Goal: Information Seeking & Learning: Learn about a topic

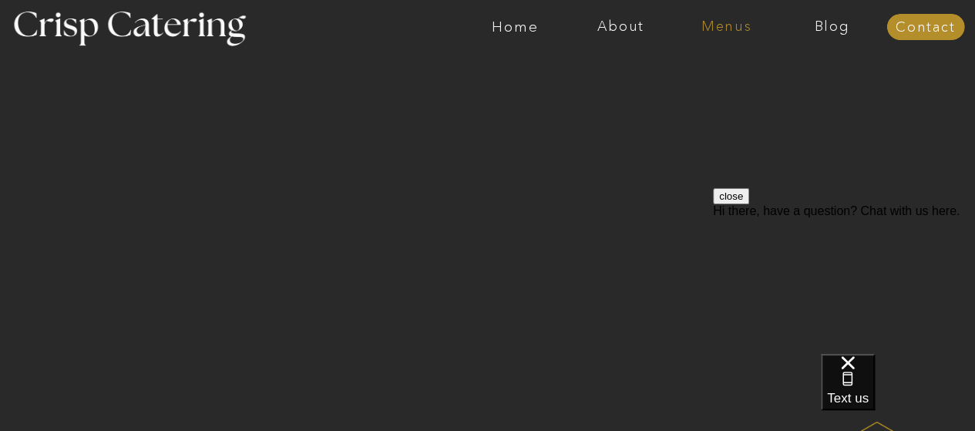
click at [731, 24] on nav "Menus" at bounding box center [727, 26] width 106 height 15
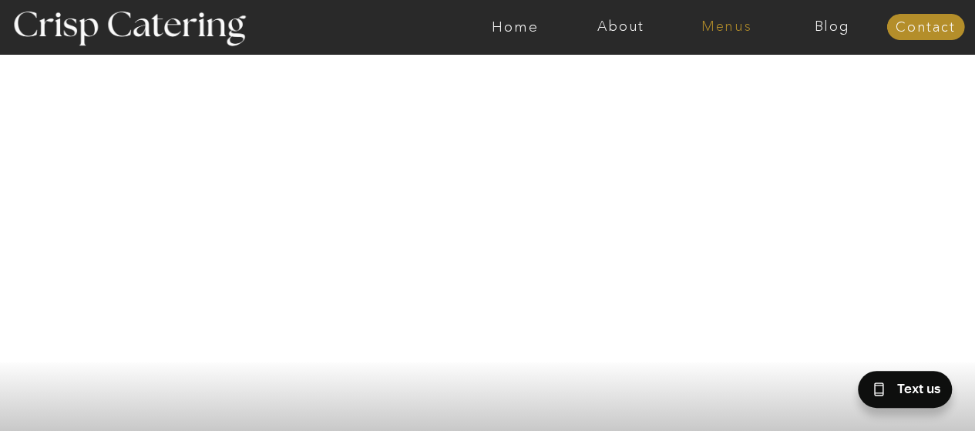
click at [709, 32] on nav "Menus" at bounding box center [727, 26] width 106 height 15
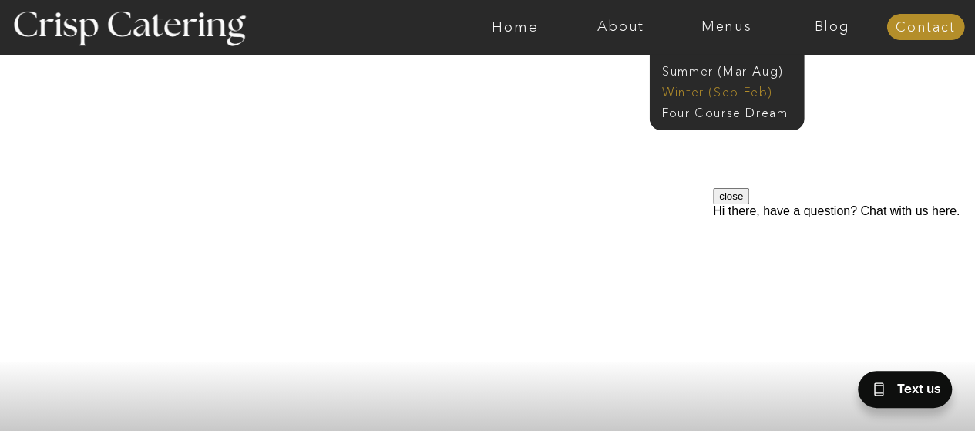
click at [697, 95] on nav "Winter (Sep-Feb)" at bounding box center [725, 90] width 126 height 15
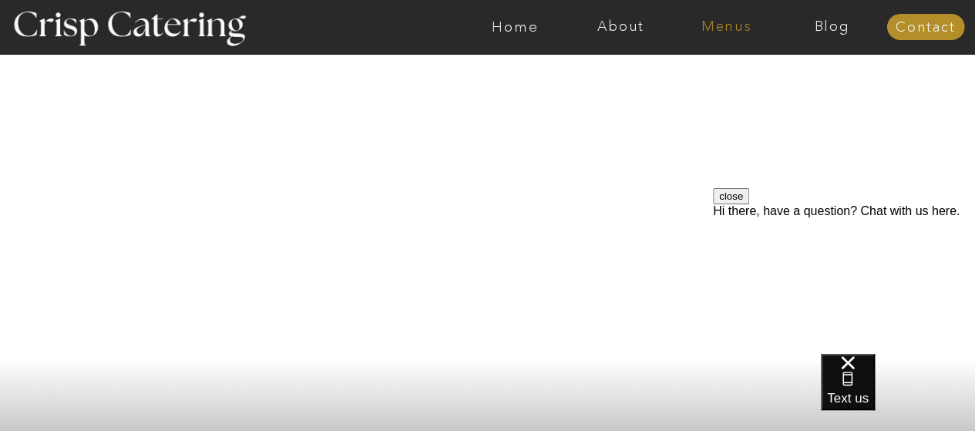
click at [718, 31] on nav "Menus" at bounding box center [727, 26] width 106 height 15
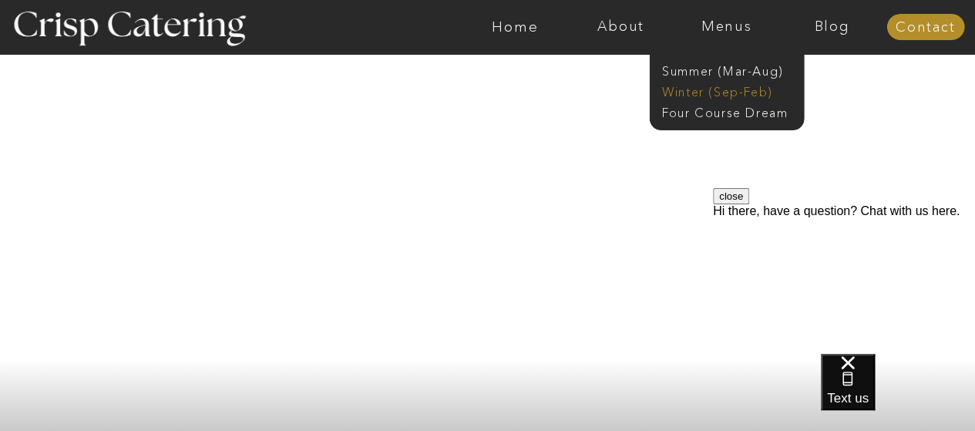
click at [703, 95] on nav "Winter (Sep-Feb)" at bounding box center [725, 90] width 126 height 15
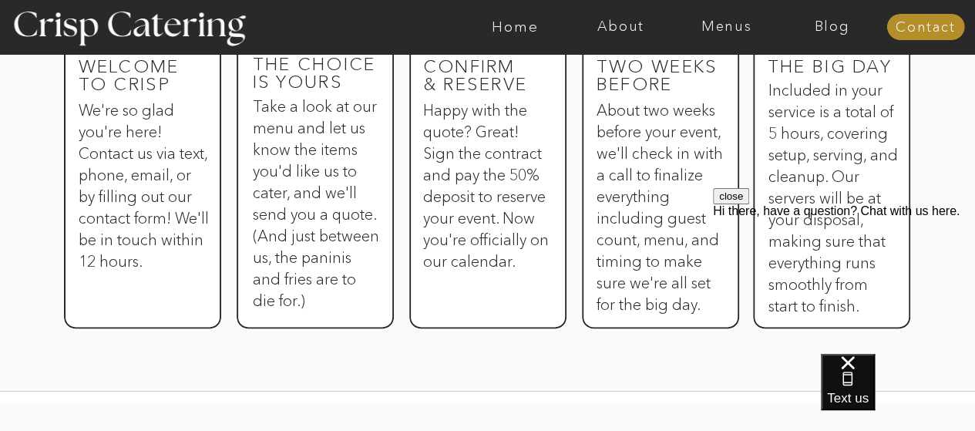
scroll to position [934, 0]
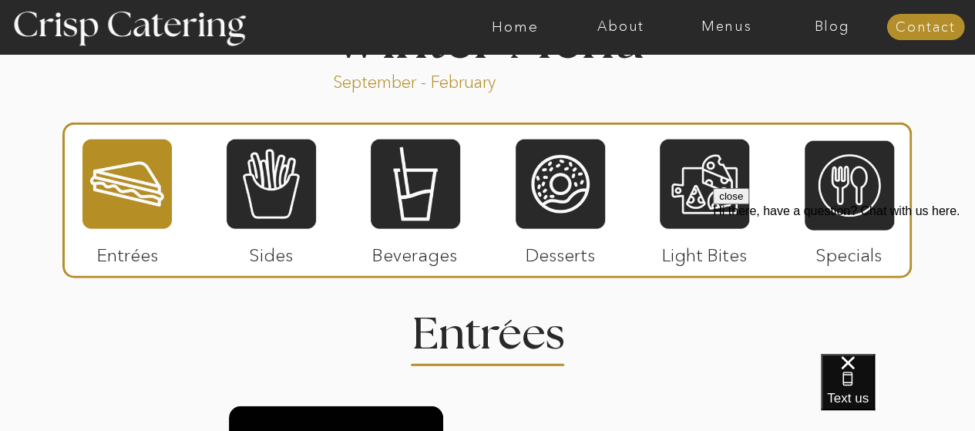
drag, startPoint x: 982, startPoint y: 27, endPoint x: 986, endPoint y: 195, distance: 168.1
click at [974, 195] on html "About Home Menus Contact Blog About Crisp Crisp Cares Reviews faq About Home Me…" at bounding box center [487, 372] width 975 height 4226
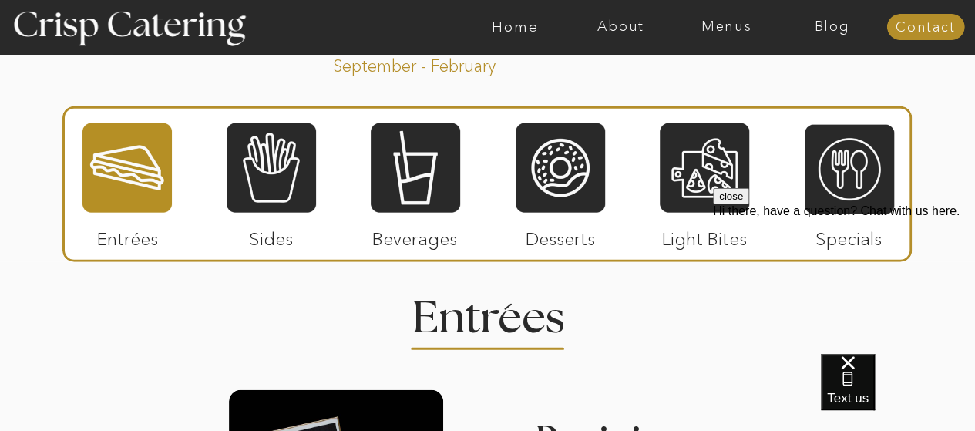
click at [749, 204] on button "close" at bounding box center [731, 196] width 36 height 16
drag, startPoint x: 956, startPoint y: 183, endPoint x: 964, endPoint y: 149, distance: 35.0
click at [964, 149] on div "About Home Menus Contact Blog About Crisp Crisp Cares Reviews faq About Home Me…" at bounding box center [487, 355] width 975 height 4226
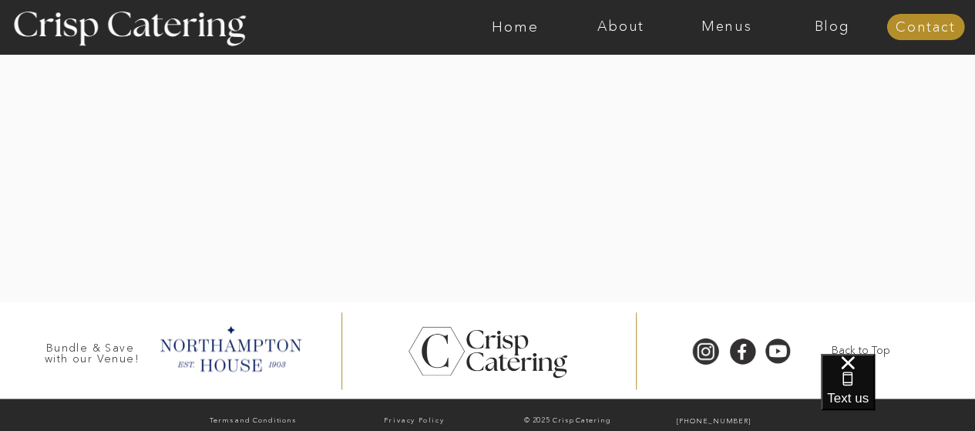
scroll to position [3796, 0]
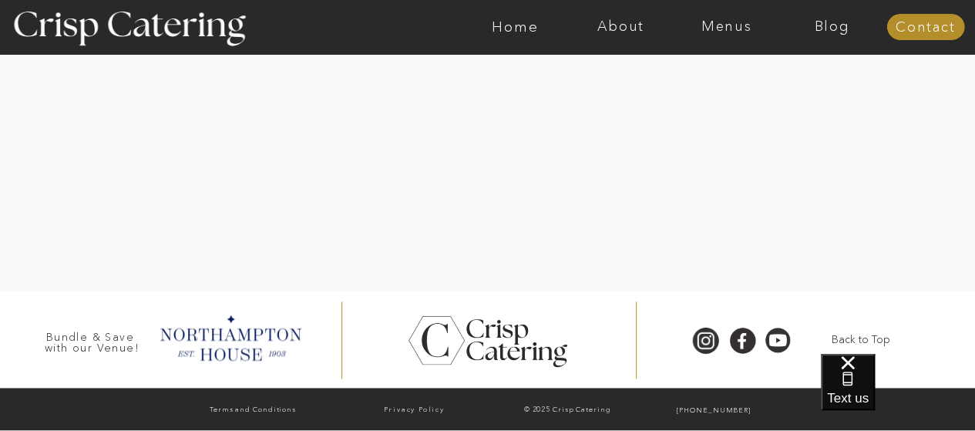
click at [36, 189] on div at bounding box center [488, 28] width 1074 height 526
